Goal: Task Accomplishment & Management: Manage account settings

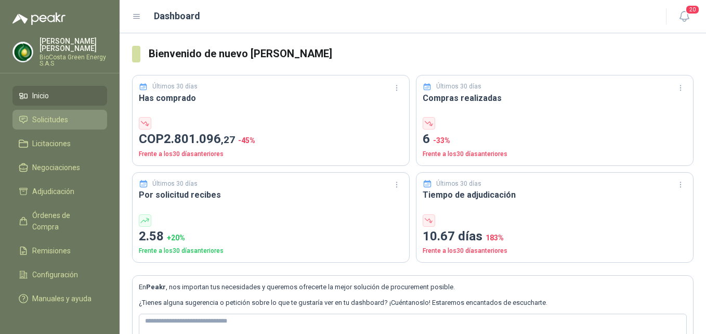
click at [58, 126] on link "Solicitudes" at bounding box center [59, 120] width 95 height 20
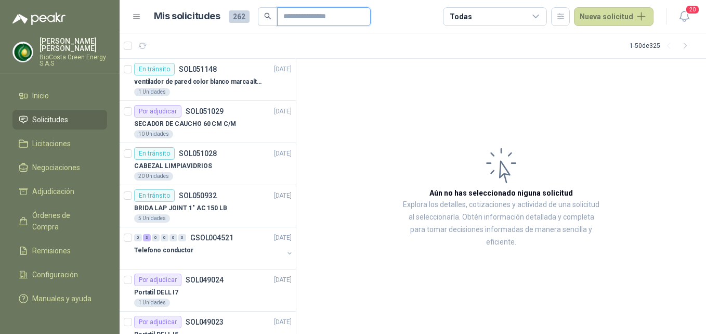
click at [305, 16] on input "text" at bounding box center [319, 17] width 73 height 18
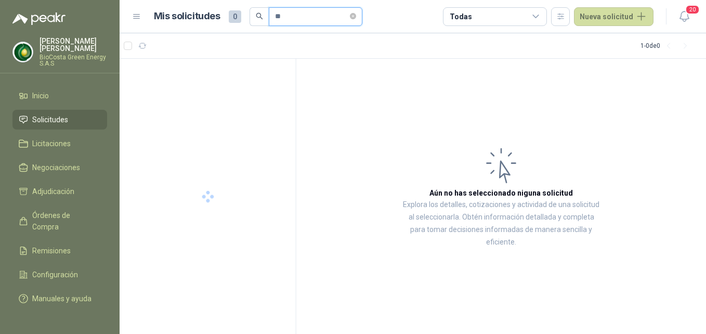
type input "*"
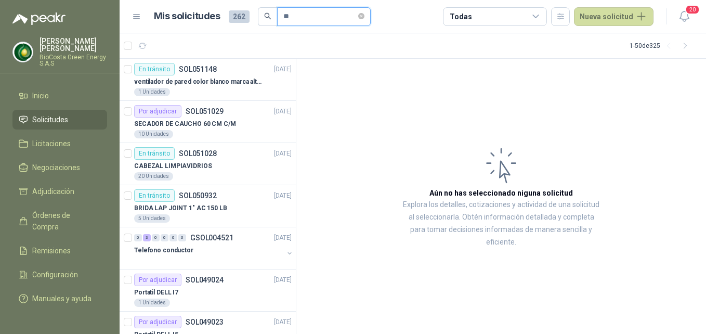
type input "*"
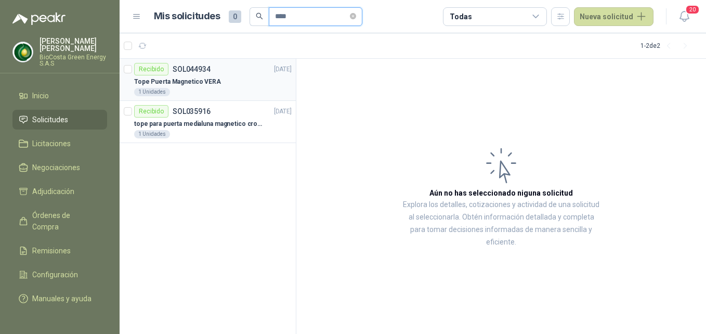
type input "****"
click at [232, 82] on div "Tope Puerta Magnetico VERA" at bounding box center [213, 81] width 158 height 12
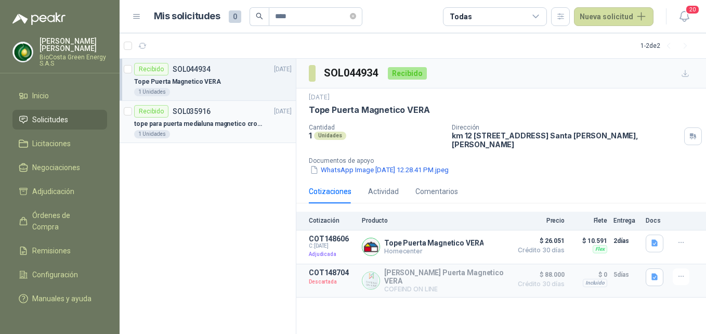
click at [174, 122] on p "tope para puerta medialuna magnetico cromo" at bounding box center [198, 124] width 129 height 10
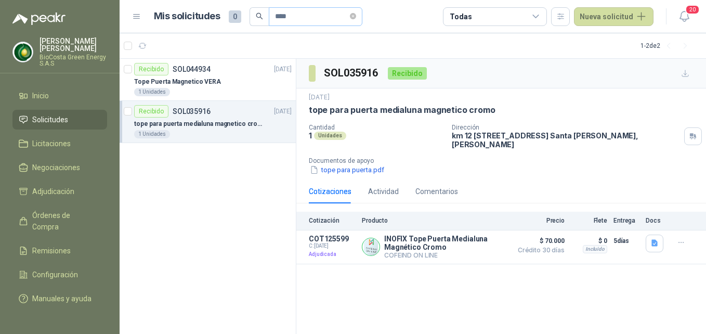
click at [362, 18] on span "****" at bounding box center [316, 16] width 94 height 19
click at [79, 124] on li "Solicitudes" at bounding box center [60, 119] width 82 height 11
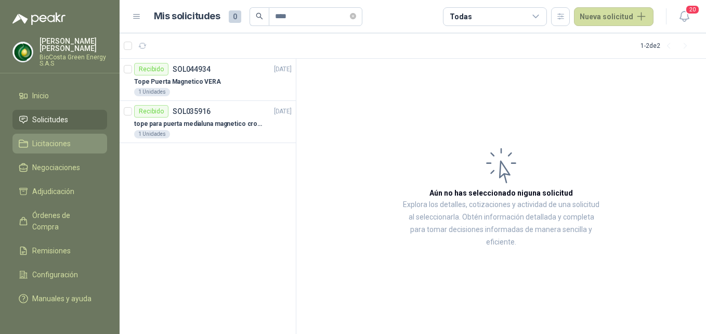
click at [91, 137] on link "Licitaciones" at bounding box center [59, 144] width 95 height 20
click at [93, 121] on li "Solicitudes" at bounding box center [60, 119] width 82 height 11
click at [362, 15] on span "****" at bounding box center [316, 16] width 94 height 19
click at [356, 15] on icon "close-circle" at bounding box center [353, 16] width 6 height 6
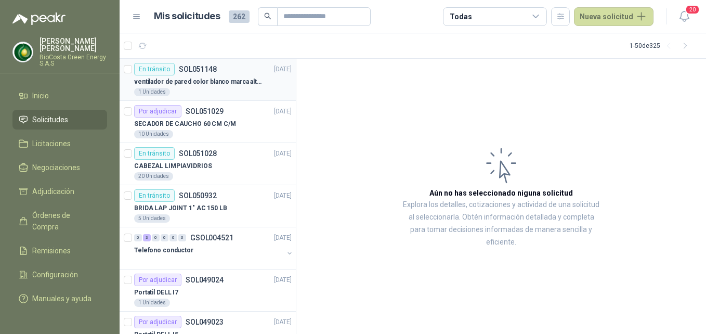
click at [209, 84] on p "ventilador de pared color blanco marca alteza" at bounding box center [198, 82] width 129 height 10
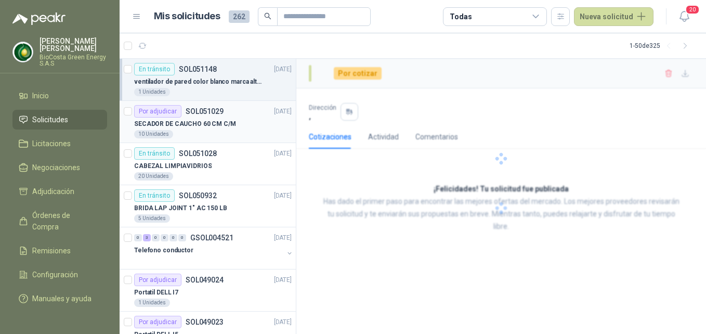
click at [209, 114] on p "SOL051029" at bounding box center [205, 111] width 38 height 7
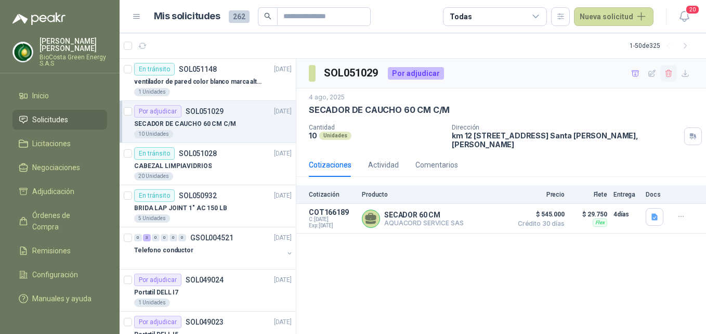
click at [667, 70] on icon "button" at bounding box center [669, 73] width 9 height 9
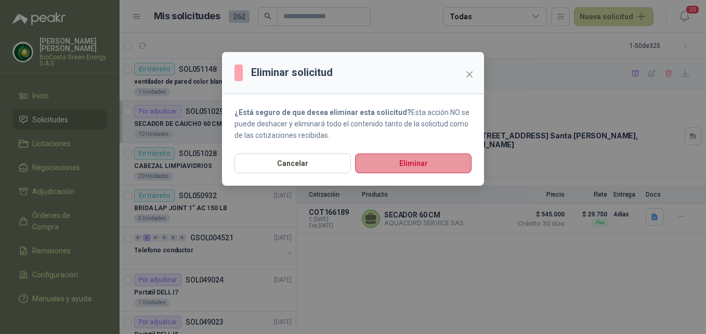
click at [424, 173] on button "Eliminar" at bounding box center [413, 163] width 116 height 20
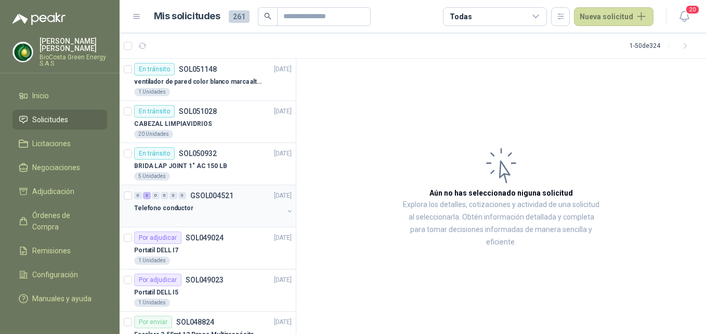
click at [211, 197] on p "GSOL004521" at bounding box center [211, 195] width 43 height 7
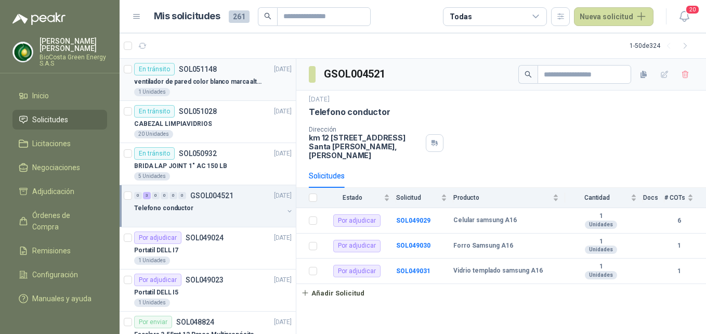
click at [233, 84] on p "ventilador de pared color blanco marca alteza" at bounding box center [198, 82] width 129 height 10
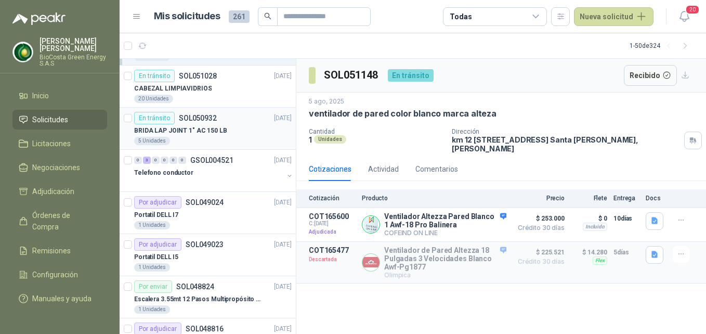
scroll to position [52, 0]
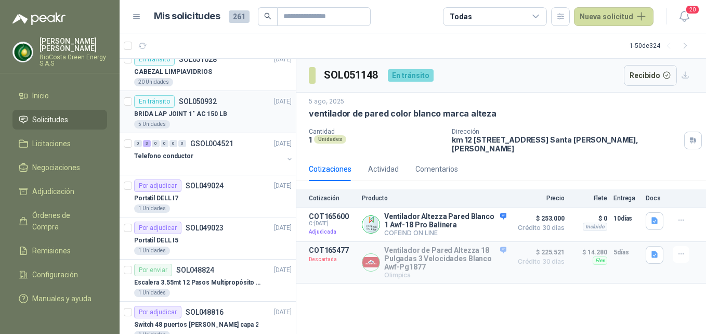
click at [226, 116] on div "BRIDA LAP JOINT 1" AC 150 LB" at bounding box center [213, 114] width 158 height 12
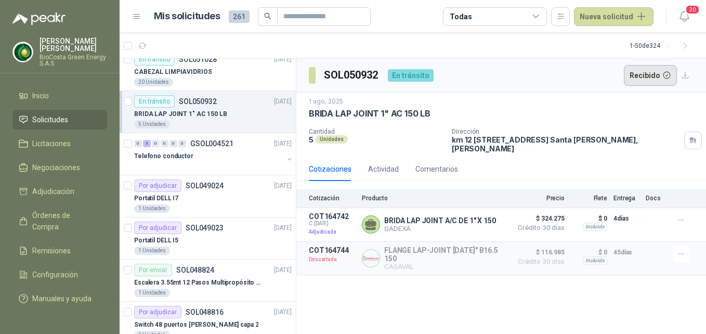
click at [657, 74] on button "Recibido" at bounding box center [651, 75] width 54 height 21
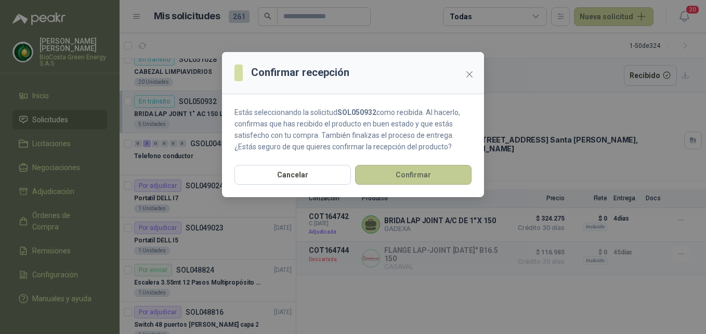
click at [410, 179] on button "Confirmar" at bounding box center [413, 175] width 116 height 20
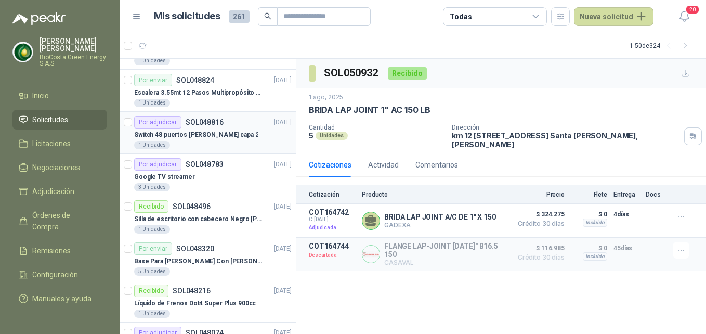
scroll to position [260, 0]
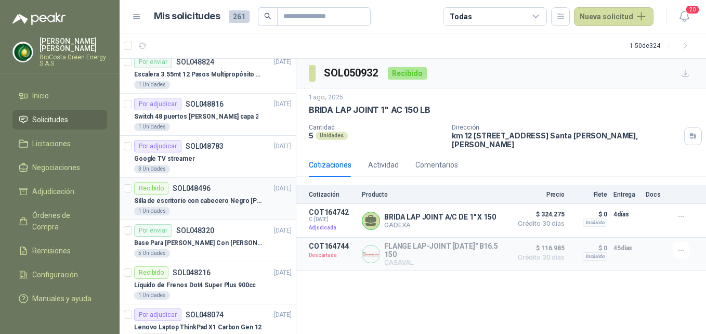
click at [237, 218] on article "Recibido SOL048496 [DATE] Silla de escritorio con cabecero Negro [PERSON_NAME] …" at bounding box center [208, 199] width 176 height 42
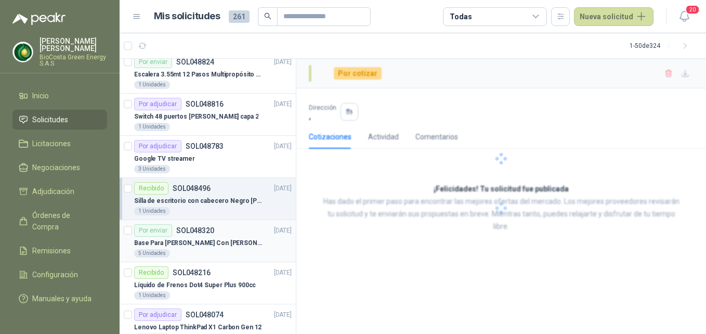
click at [222, 246] on p "Base Para [PERSON_NAME] Con [PERSON_NAME] Pino Reforestada Vintage 25cm Resiste…" at bounding box center [198, 243] width 129 height 10
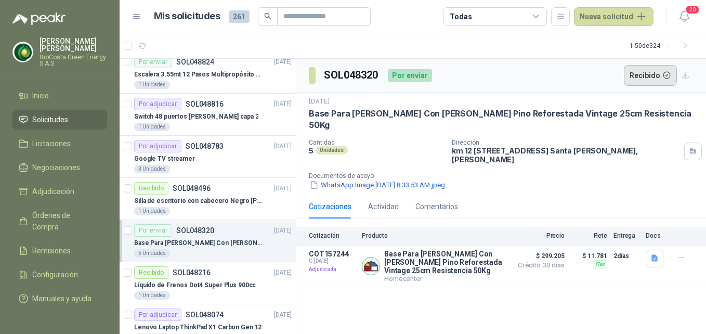
click at [645, 74] on button "Recibido" at bounding box center [651, 75] width 54 height 21
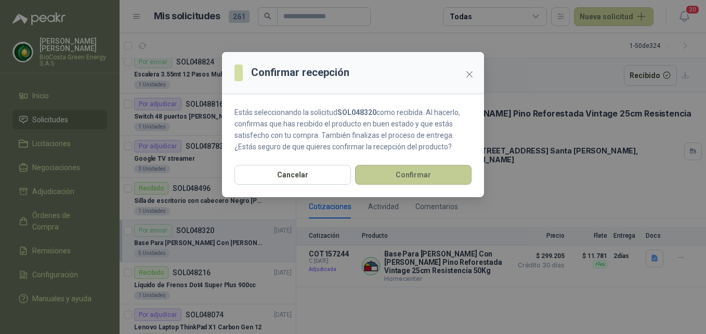
click at [409, 171] on button "Confirmar" at bounding box center [413, 175] width 116 height 20
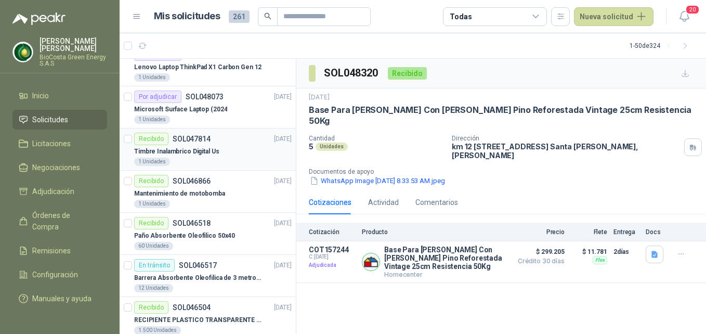
scroll to position [572, 0]
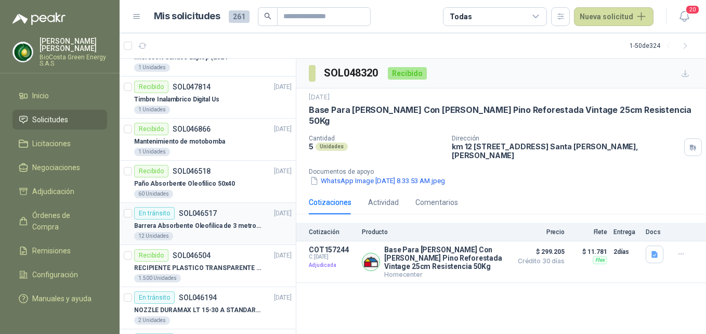
click at [224, 229] on p "Barrera Absorbente Oleofilica de 3 metros x 5 pulgadas" at bounding box center [198, 226] width 129 height 10
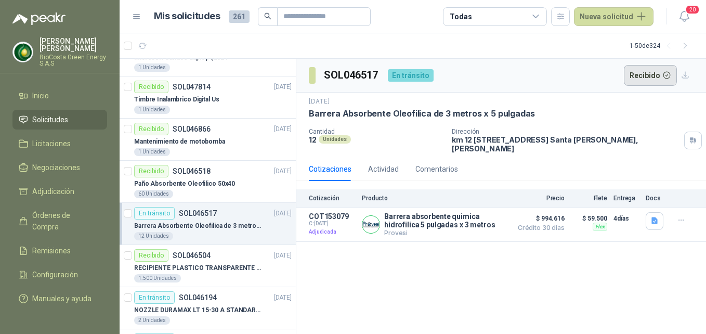
click at [641, 80] on button "Recibido" at bounding box center [651, 75] width 54 height 21
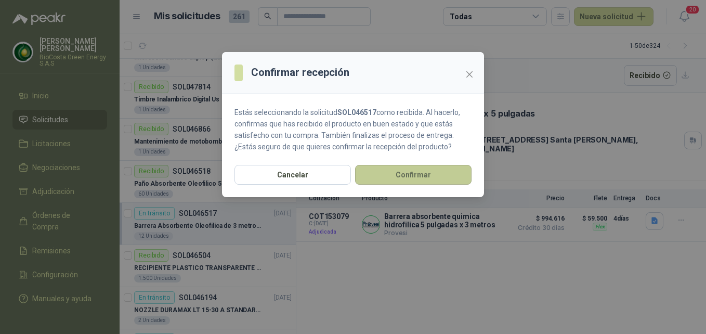
click at [410, 179] on button "Confirmar" at bounding box center [413, 175] width 116 height 20
